Goal: Book appointment/travel/reservation

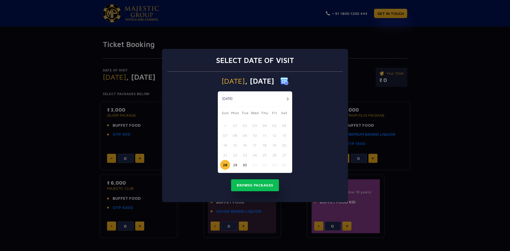
click at [285, 103] on div "[DATE] [DATE]" at bounding box center [255, 98] width 74 height 15
click at [288, 98] on button "button" at bounding box center [287, 99] width 7 height 7
click at [235, 144] on button "13" at bounding box center [235, 145] width 10 height 10
click at [259, 186] on button "Browse Packages" at bounding box center [255, 185] width 48 height 12
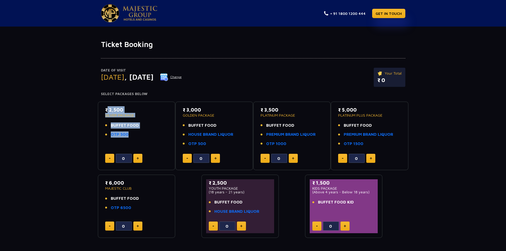
drag, startPoint x: 107, startPoint y: 111, endPoint x: 131, endPoint y: 150, distance: 46.1
click at [129, 151] on div "₹ 2,500 SILVER PACKAGE BUFFET FOOD OTP 500 0" at bounding box center [137, 135] width 68 height 59
click at [145, 135] on li "OTP 500" at bounding box center [136, 134] width 63 height 6
click at [147, 135] on li "OTP 500" at bounding box center [136, 134] width 63 height 6
drag, startPoint x: 134, startPoint y: 126, endPoint x: 137, endPoint y: 129, distance: 3.8
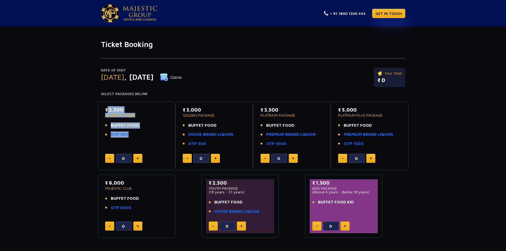
click at [134, 126] on span "BUFFET FOOD" at bounding box center [125, 125] width 28 height 6
click at [150, 121] on div "₹ 2,500 SILVER PACKAGE BUFFET FOOD OTP 500" at bounding box center [136, 123] width 63 height 35
click at [458, 195] on div "Date of Visit [DATE] Change Your Total ₹ 0 Select Packages Below ₹ 2,500 SILVER…" at bounding box center [253, 143] width 506 height 189
click at [122, 115] on p "SILVER PACKAGE" at bounding box center [136, 115] width 63 height 4
